Goal: Find contact information: Find contact information

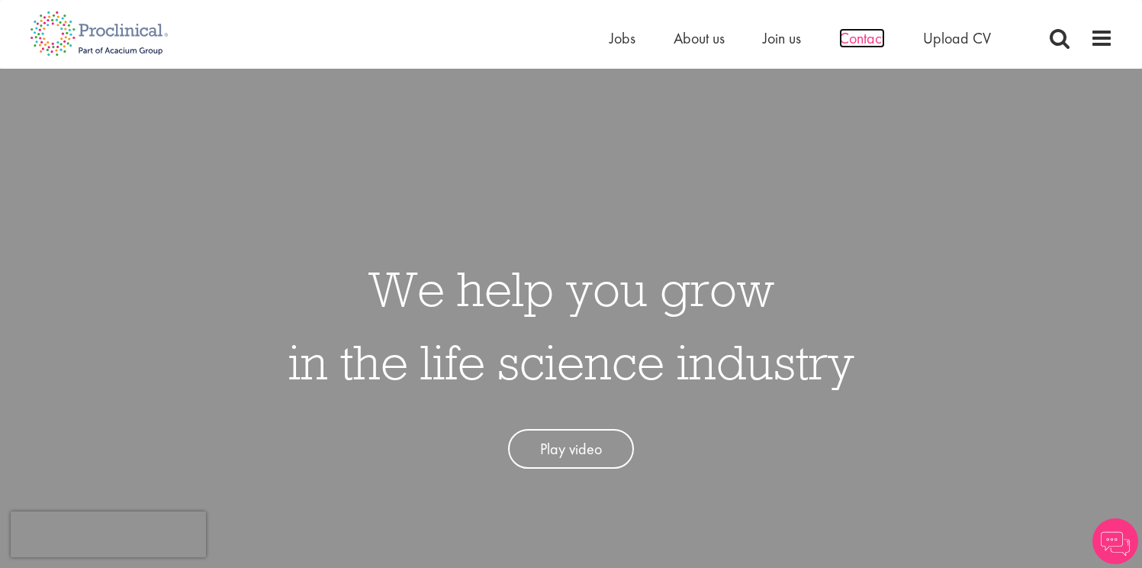
click at [861, 40] on span "Contact" at bounding box center [862, 38] width 46 height 20
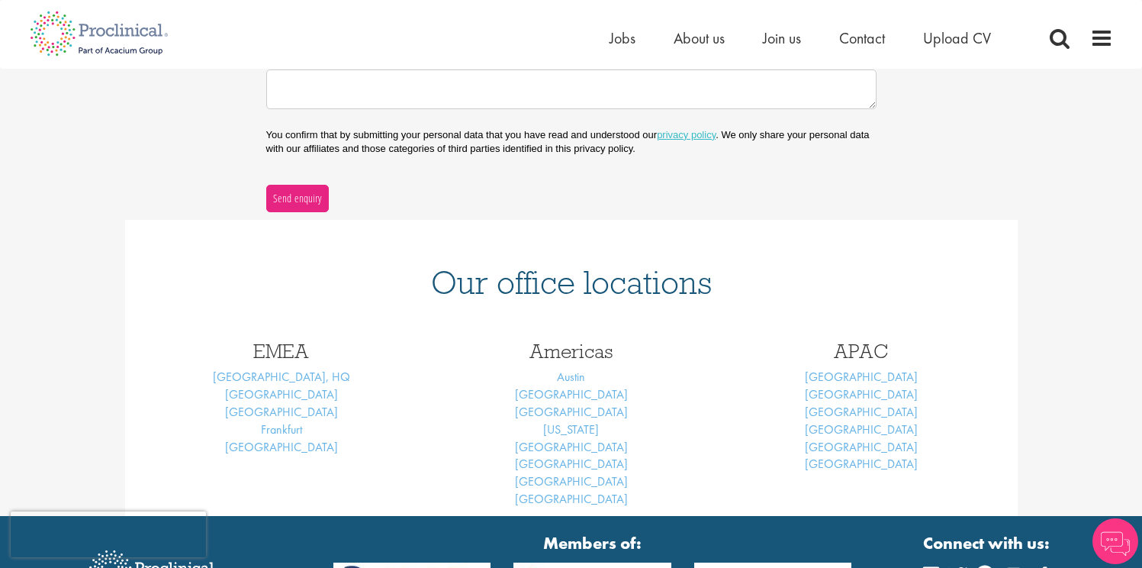
scroll to position [497, 0]
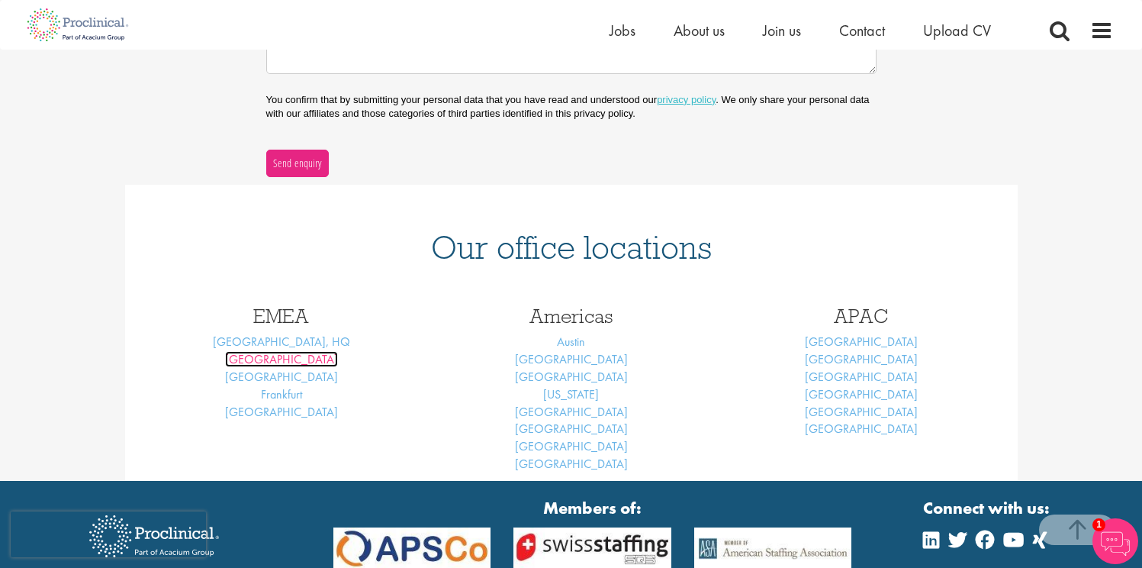
click at [287, 361] on link "[GEOGRAPHIC_DATA]" at bounding box center [281, 359] width 113 height 16
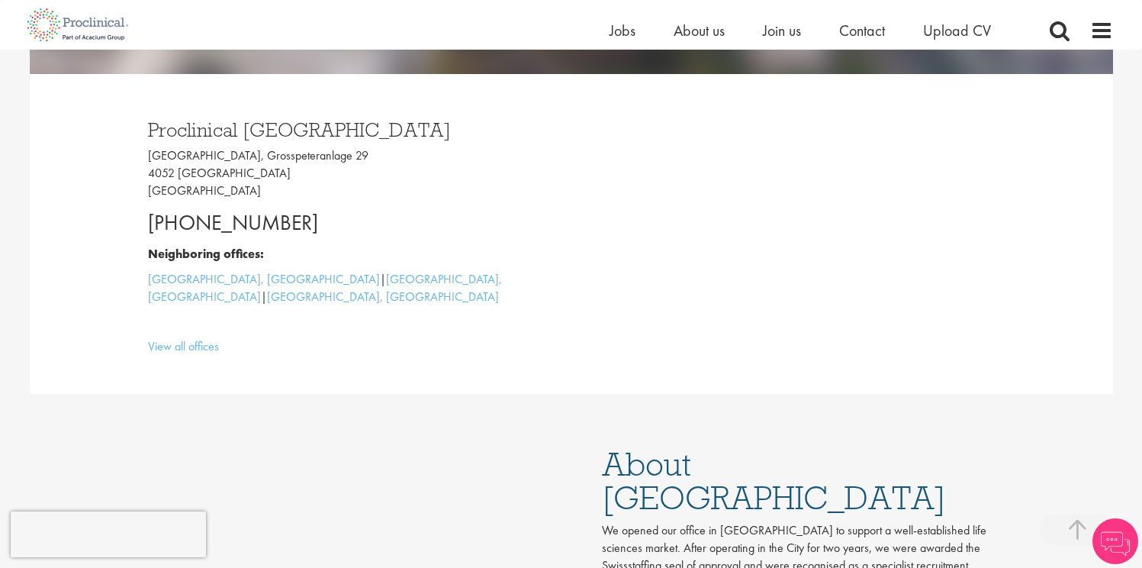
scroll to position [384, 0]
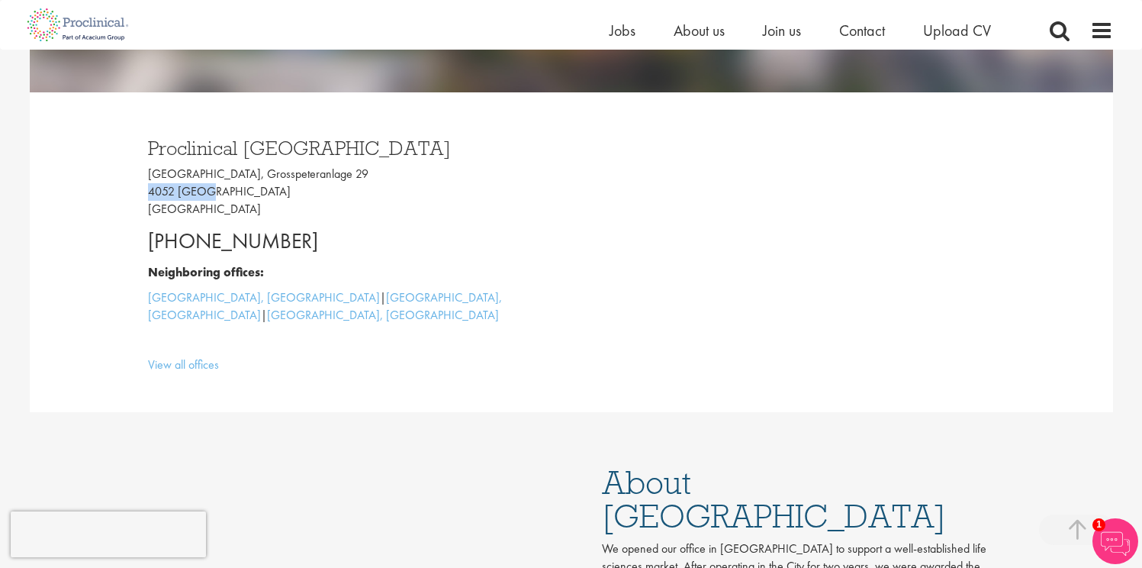
drag, startPoint x: 148, startPoint y: 192, endPoint x: 209, endPoint y: 189, distance: 61.1
click at [209, 189] on p "[GEOGRAPHIC_DATA], [STREET_ADDRESS]" at bounding box center [354, 192] width 412 height 53
copy p "4052 [GEOGRAPHIC_DATA]"
